Goal: Information Seeking & Learning: Understand process/instructions

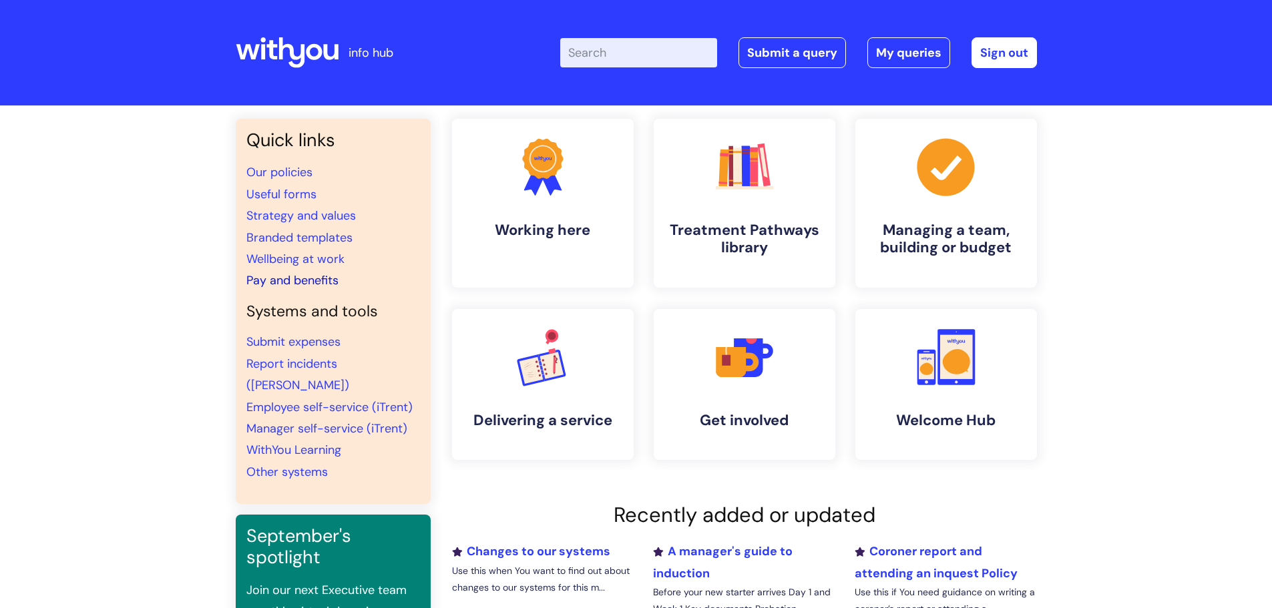
click at [317, 278] on link "Pay and benefits" at bounding box center [292, 281] width 92 height 16
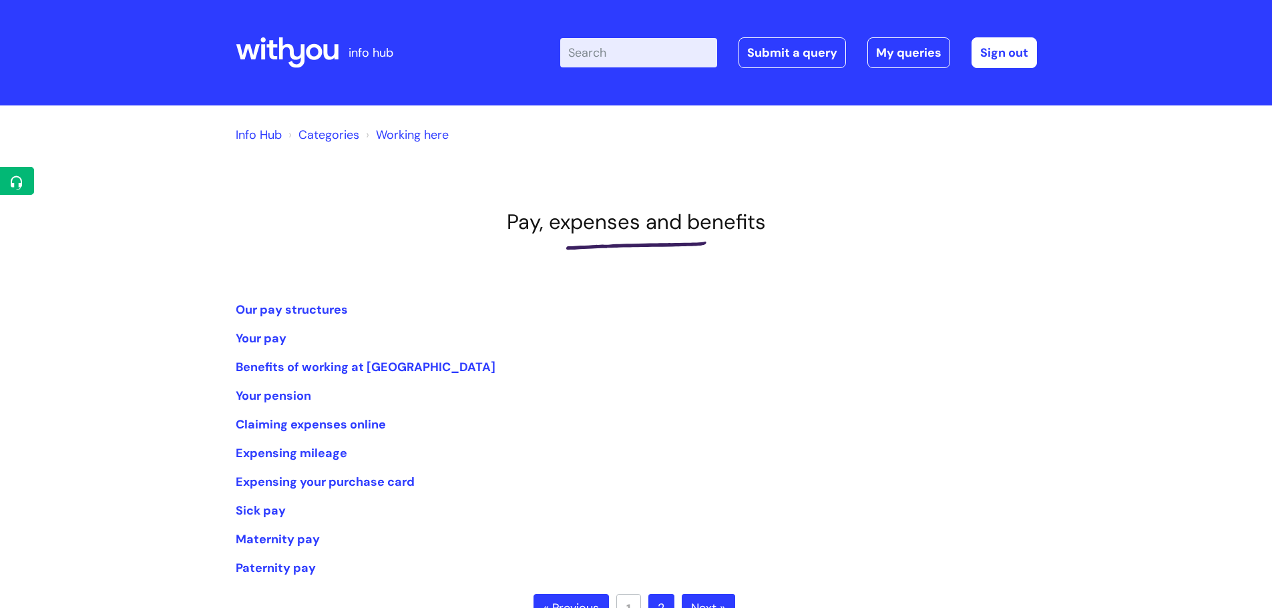
click at [399, 130] on link "Working here" at bounding box center [412, 135] width 73 height 16
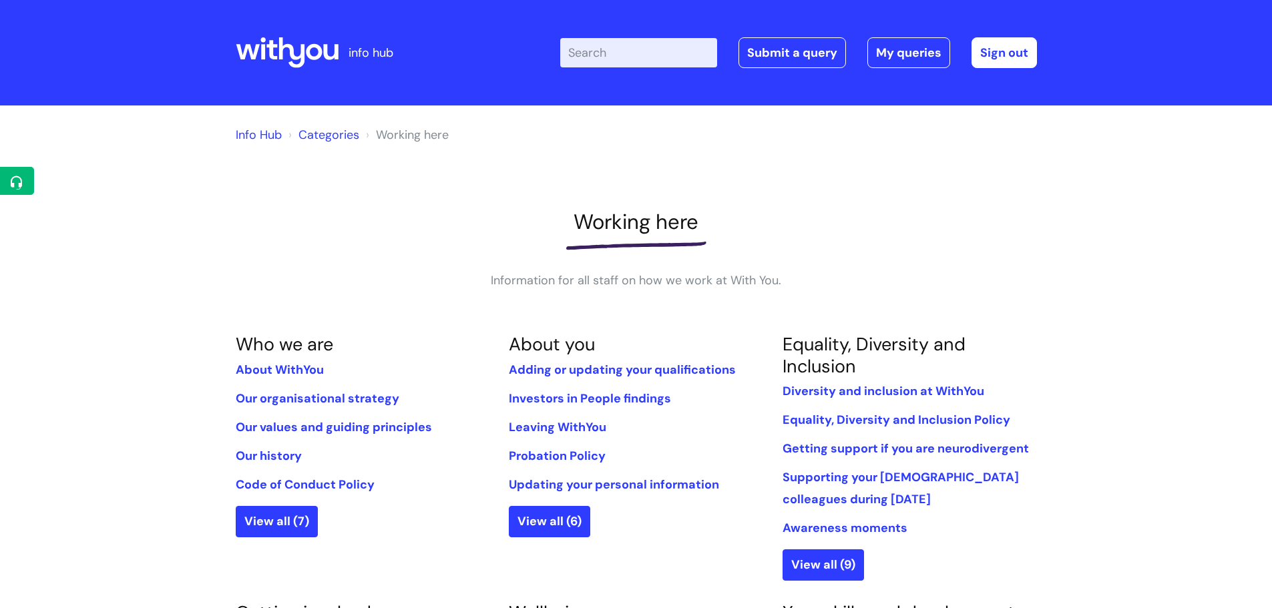
click at [635, 57] on input "Enter your search term here..." at bounding box center [638, 52] width 157 height 29
type input "[PERSON_NAME]"
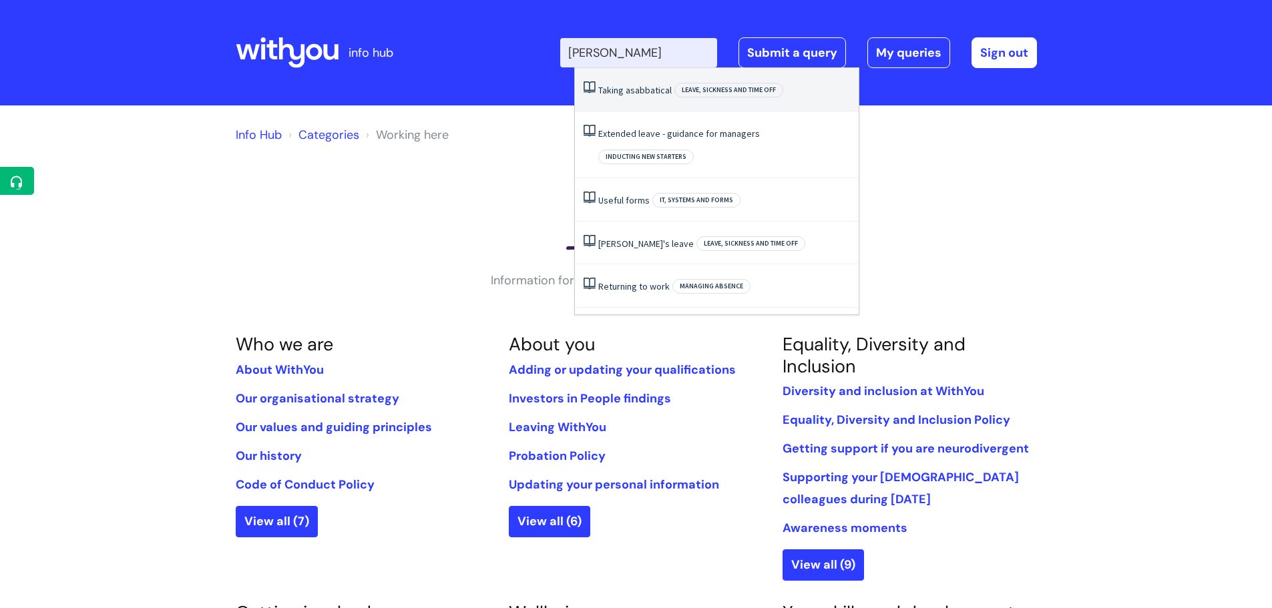
click at [646, 79] on li "Taking a sabbatical Leave, sickness and time off" at bounding box center [717, 89] width 284 height 43
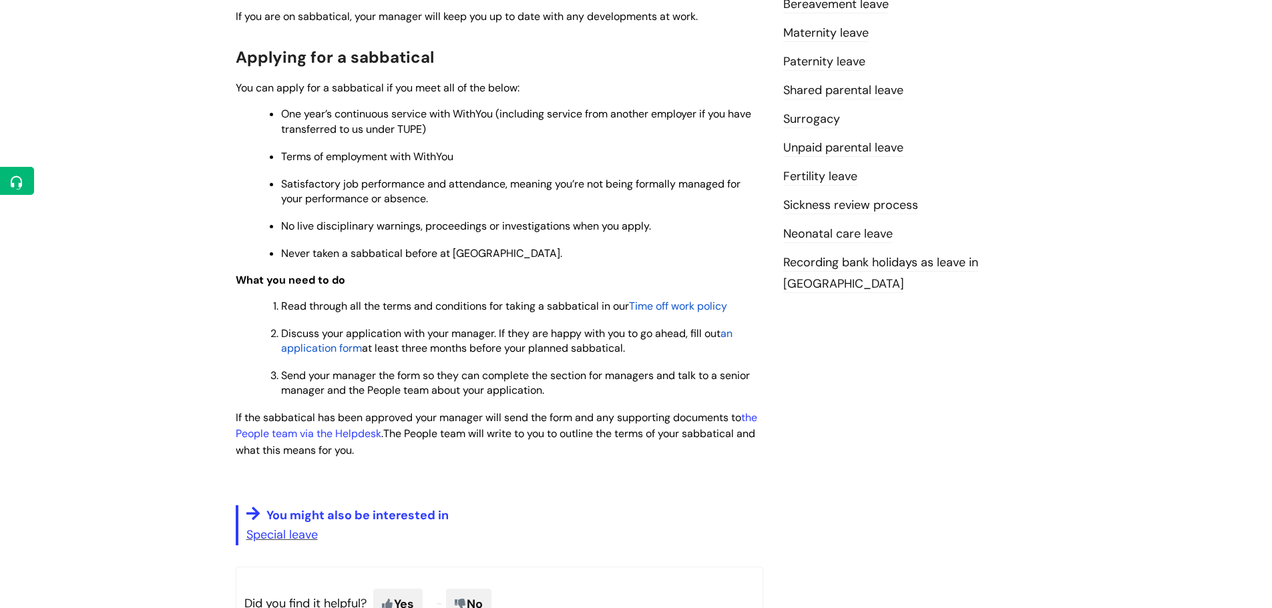
scroll to position [534, 0]
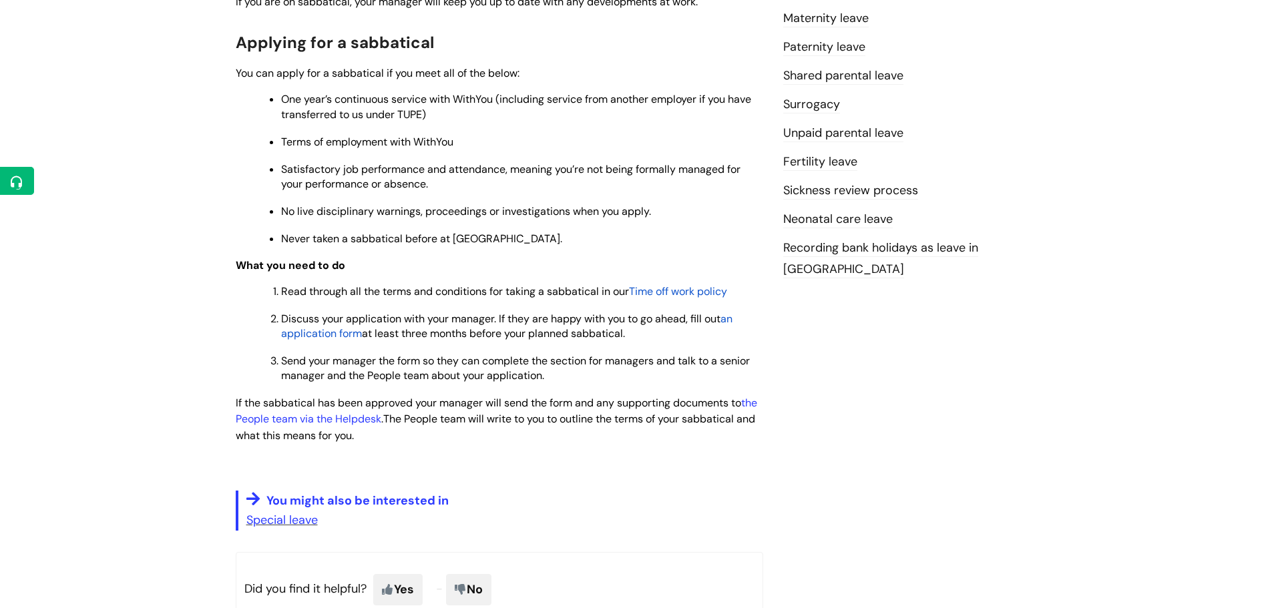
click at [713, 287] on span "Time off work policy" at bounding box center [678, 292] width 98 height 14
